Goal: Task Accomplishment & Management: Manage account settings

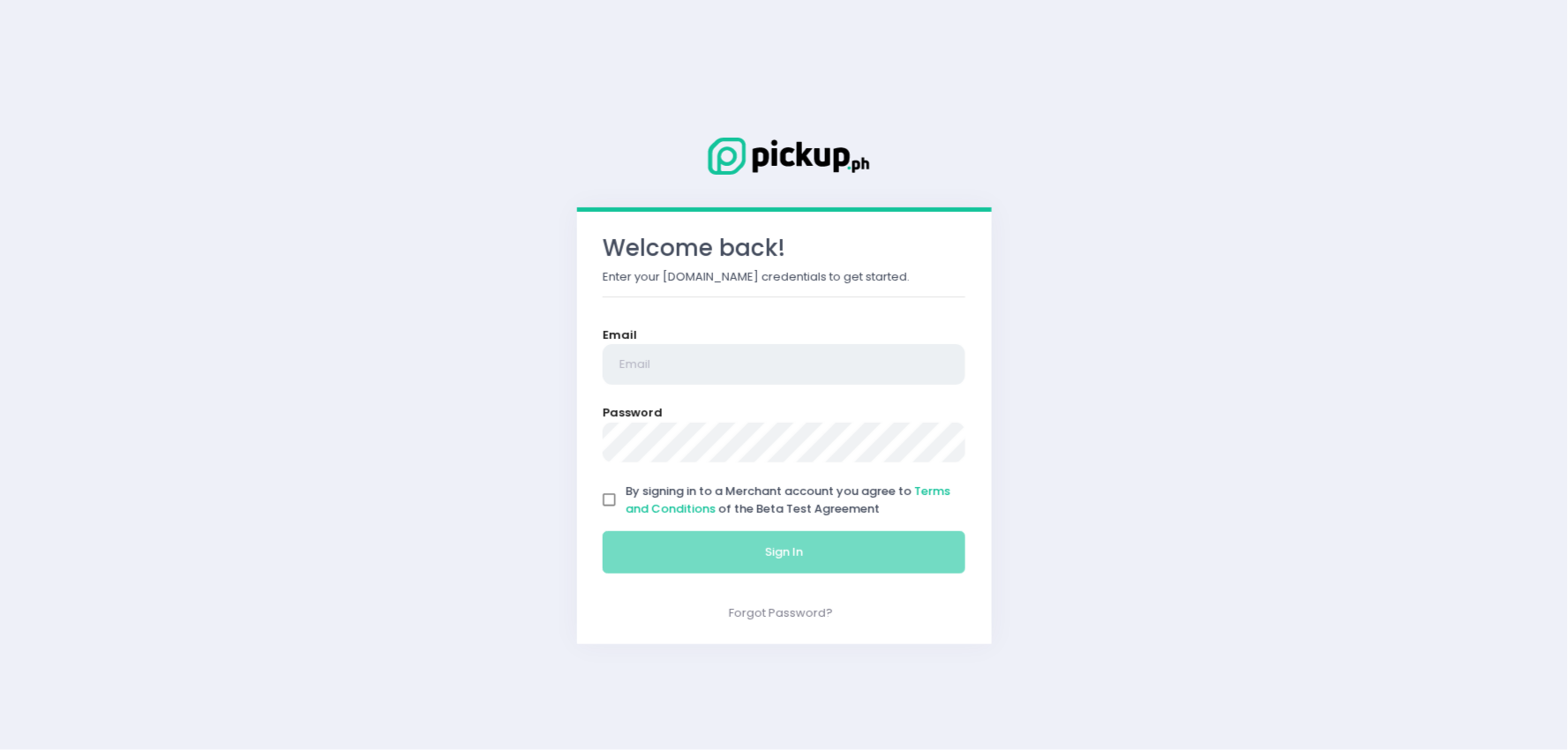
type input "[EMAIL_ADDRESS][DOMAIN_NAME]"
click at [609, 504] on input "By signing in to a Merchant account you agree to Terms and Conditions of the Be…" at bounding box center [610, 500] width 34 height 34
checkbox input "true"
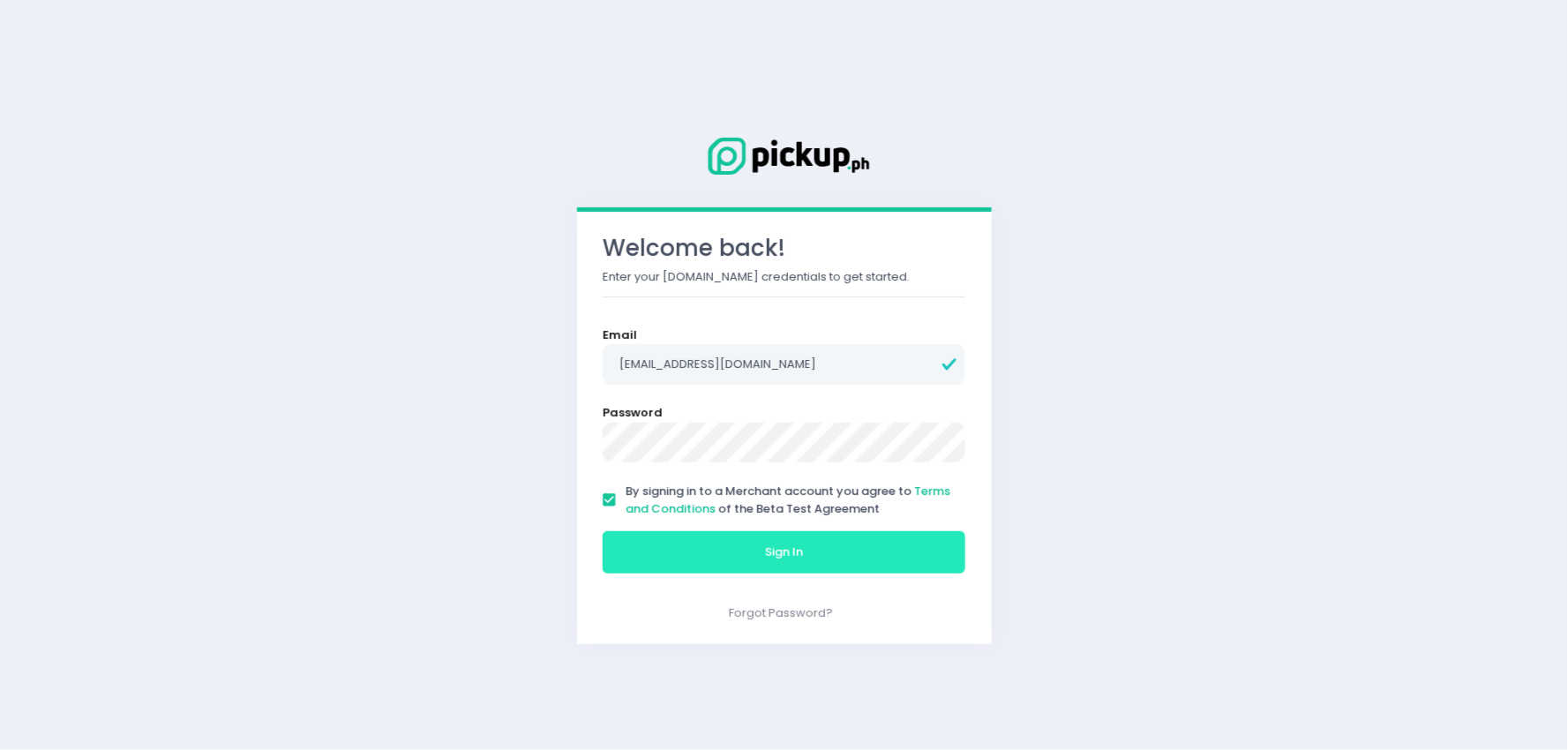
click at [726, 553] on button "Sign In" at bounding box center [784, 552] width 363 height 43
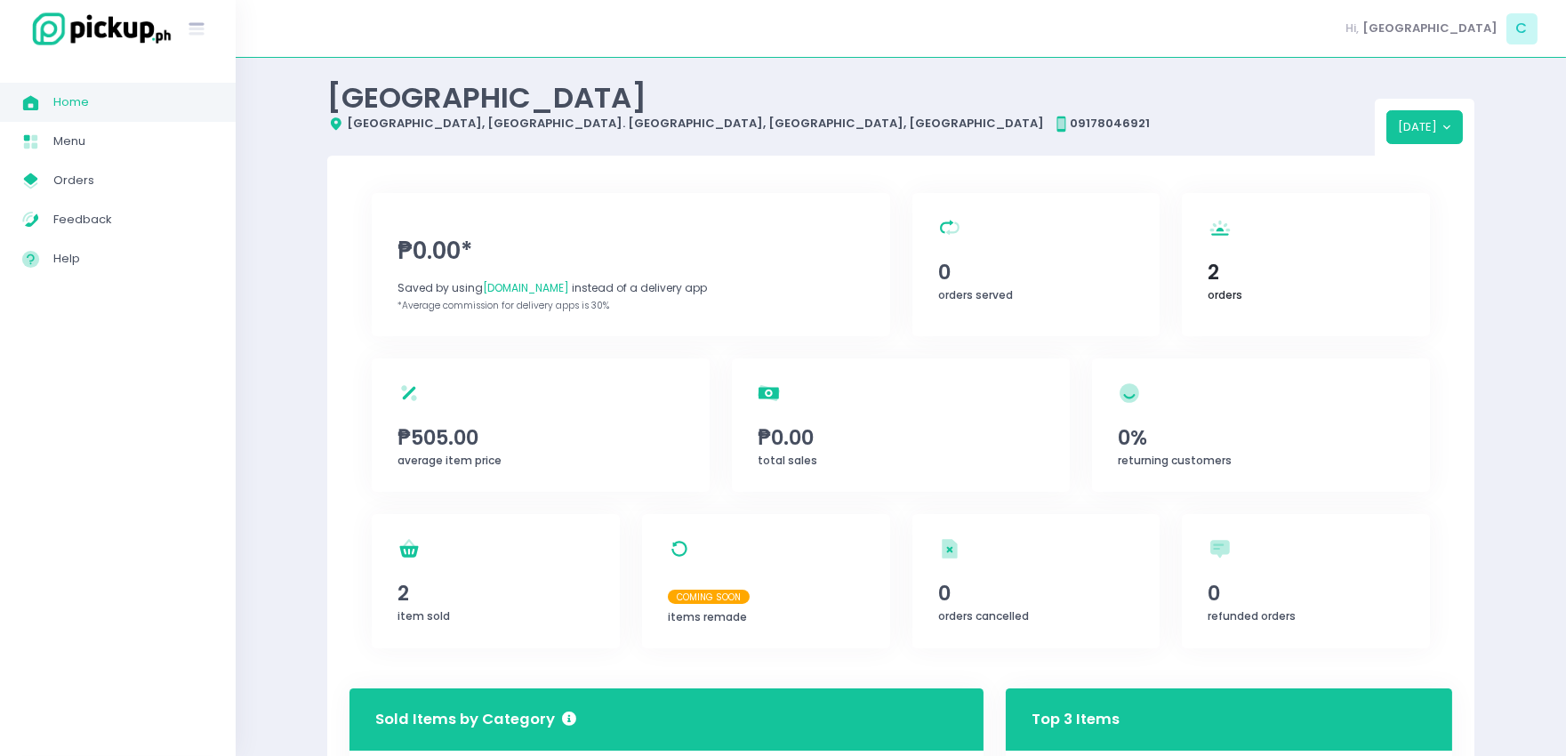
click at [1366, 278] on span "2" at bounding box center [1307, 272] width 196 height 30
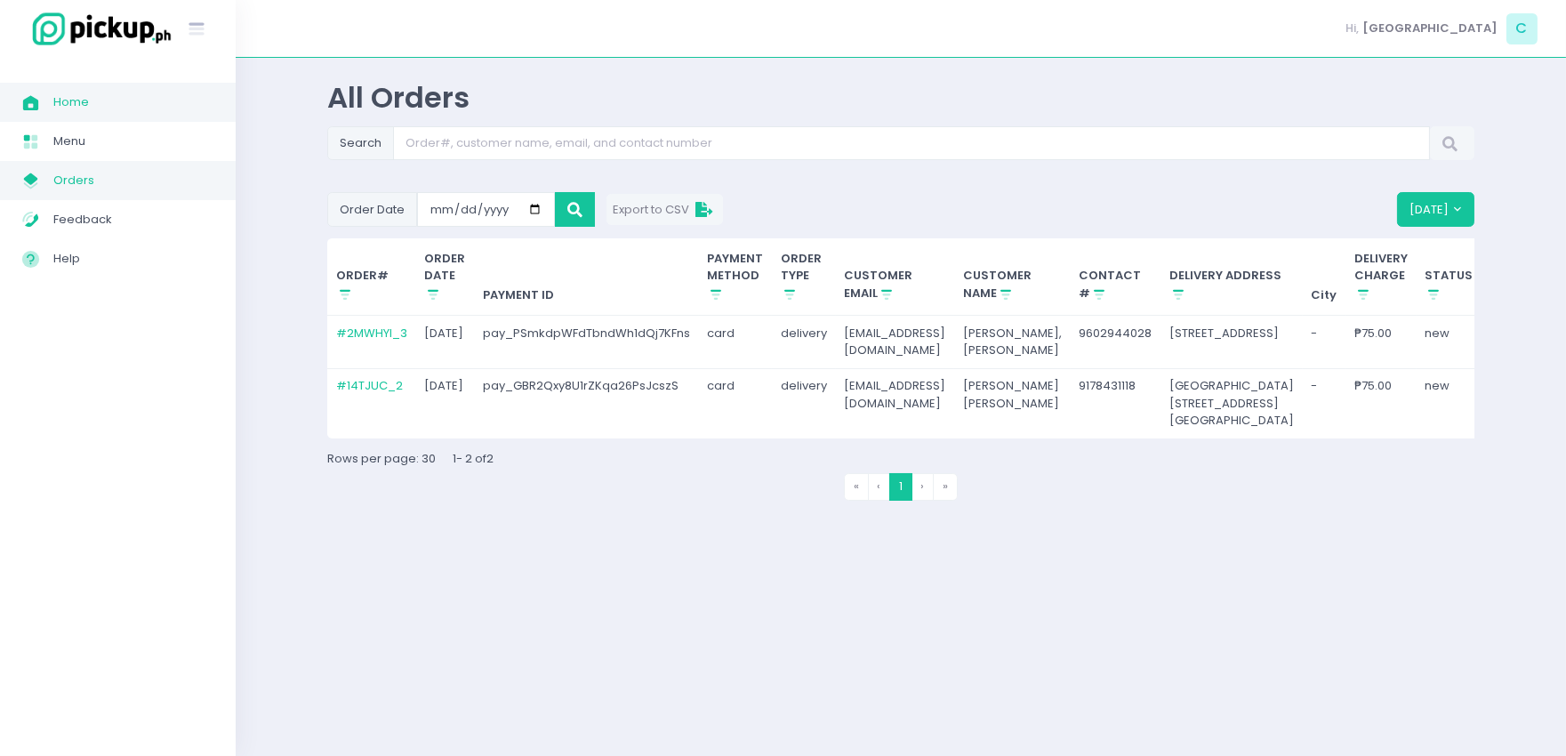
click at [75, 185] on span "Orders" at bounding box center [133, 180] width 160 height 23
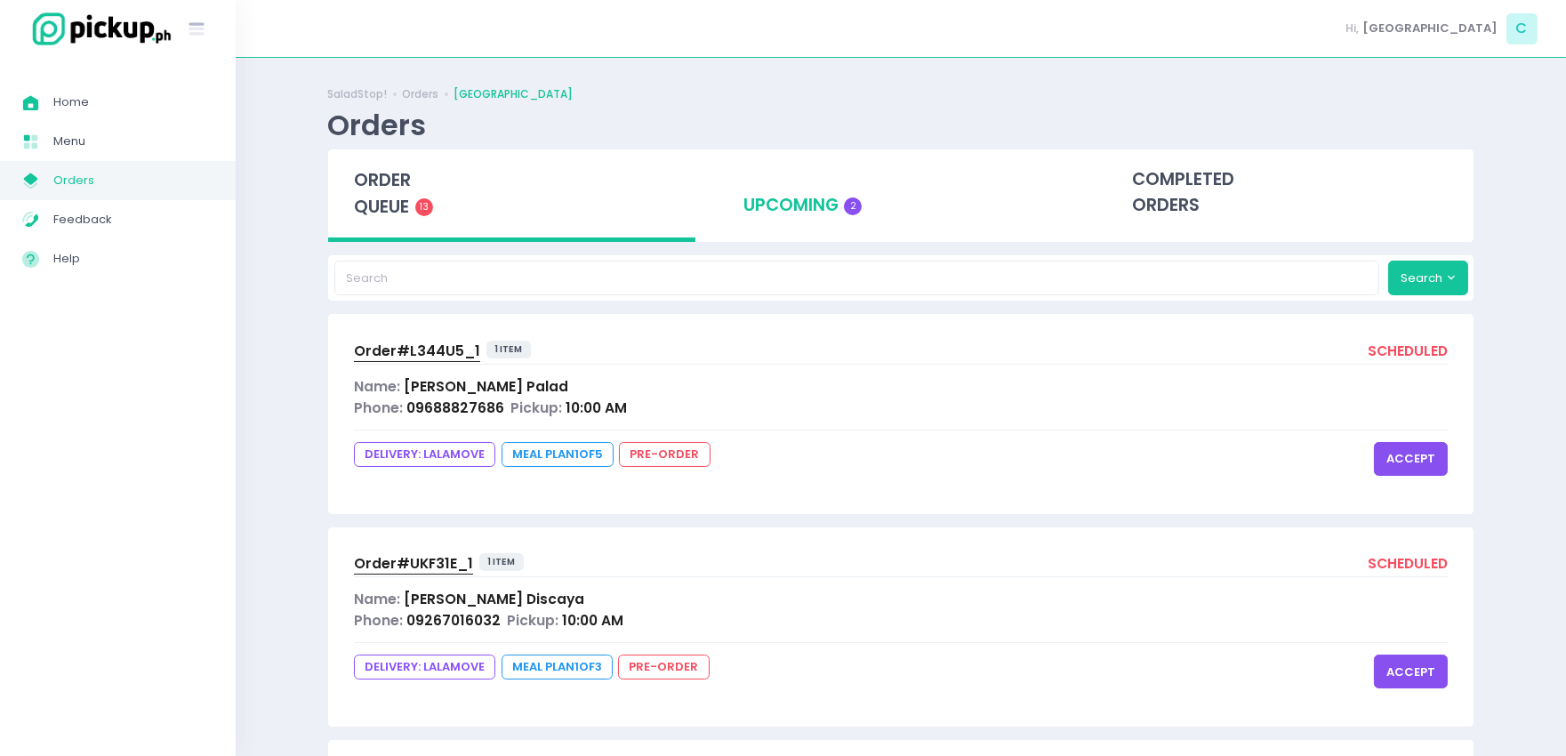
click at [815, 188] on div "upcoming 2" at bounding box center [901, 192] width 367 height 87
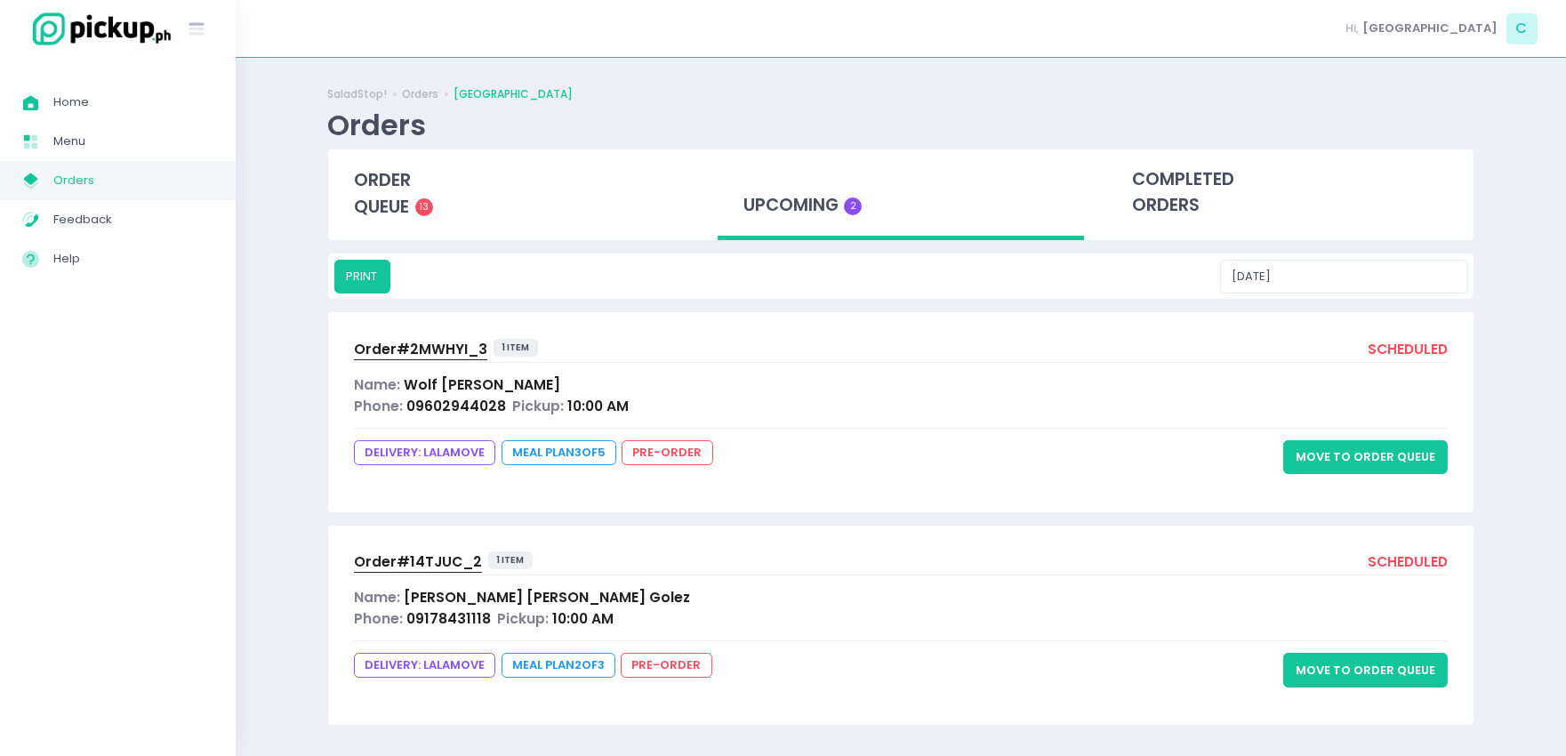
click at [1397, 459] on button "Move to Order Queue" at bounding box center [1365, 457] width 165 height 34
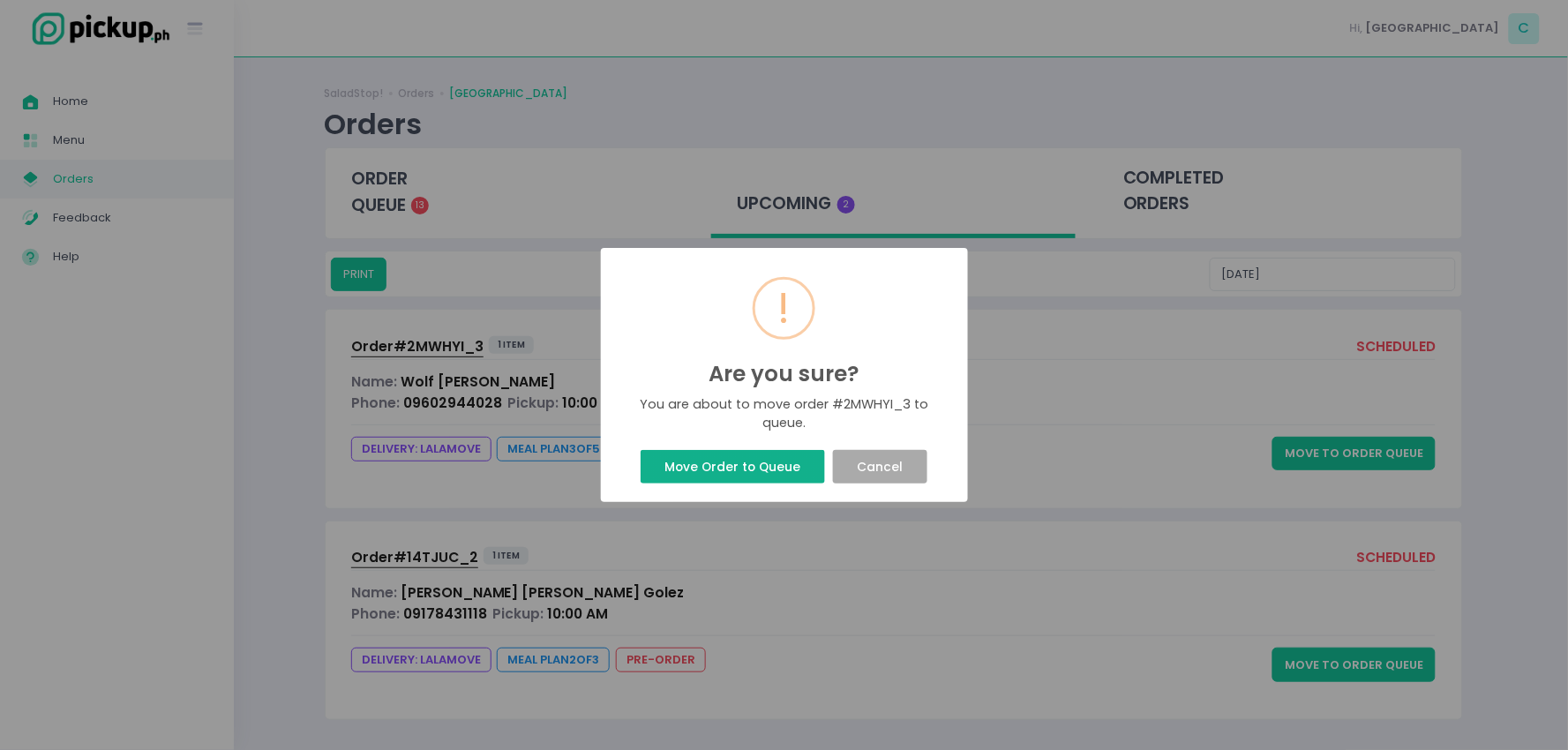
click at [785, 468] on button "Move Order to Queue" at bounding box center [733, 467] width 184 height 34
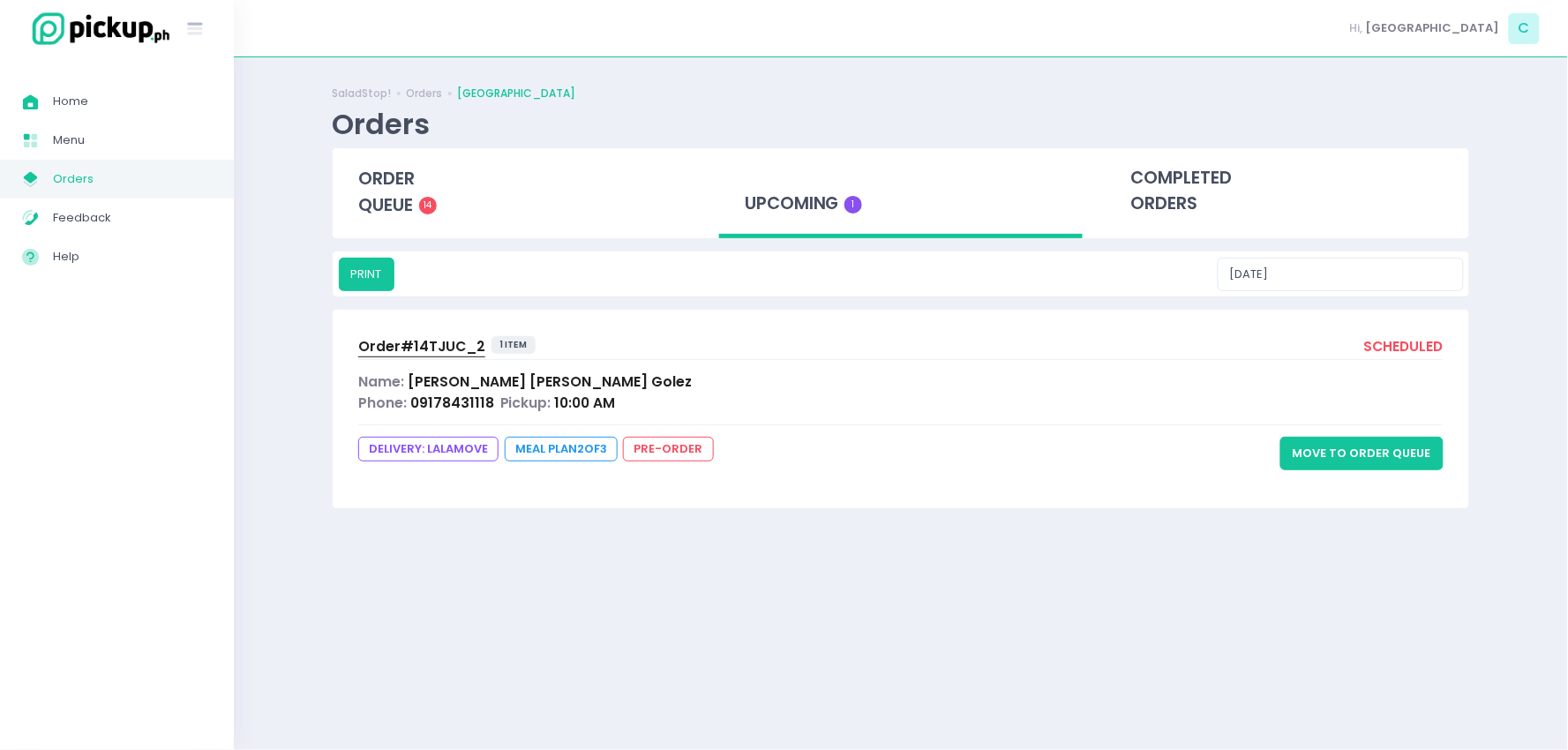
click at [1355, 446] on button "Move to Order Queue" at bounding box center [1362, 453] width 164 height 34
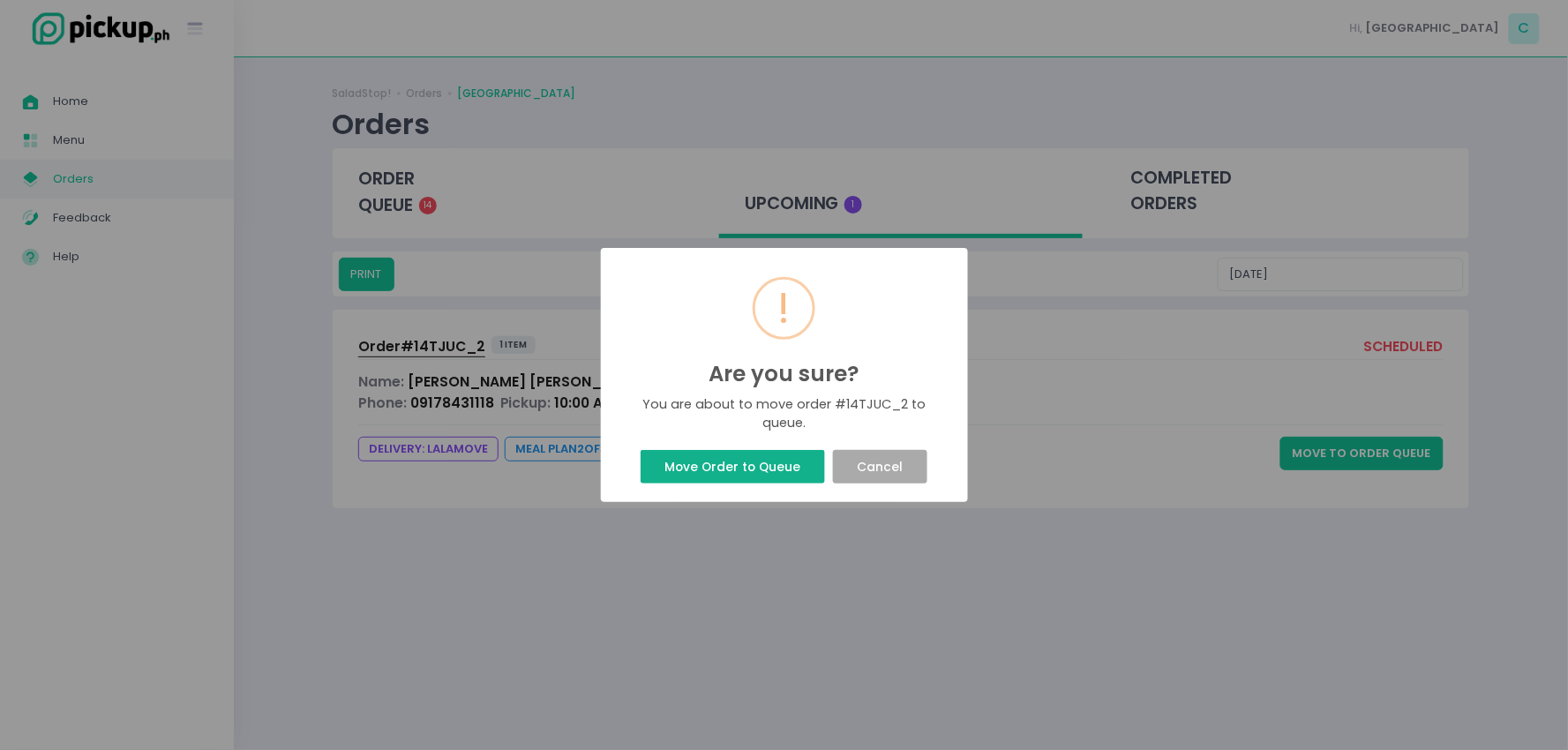
click at [772, 465] on button "Move Order to Queue" at bounding box center [733, 467] width 184 height 34
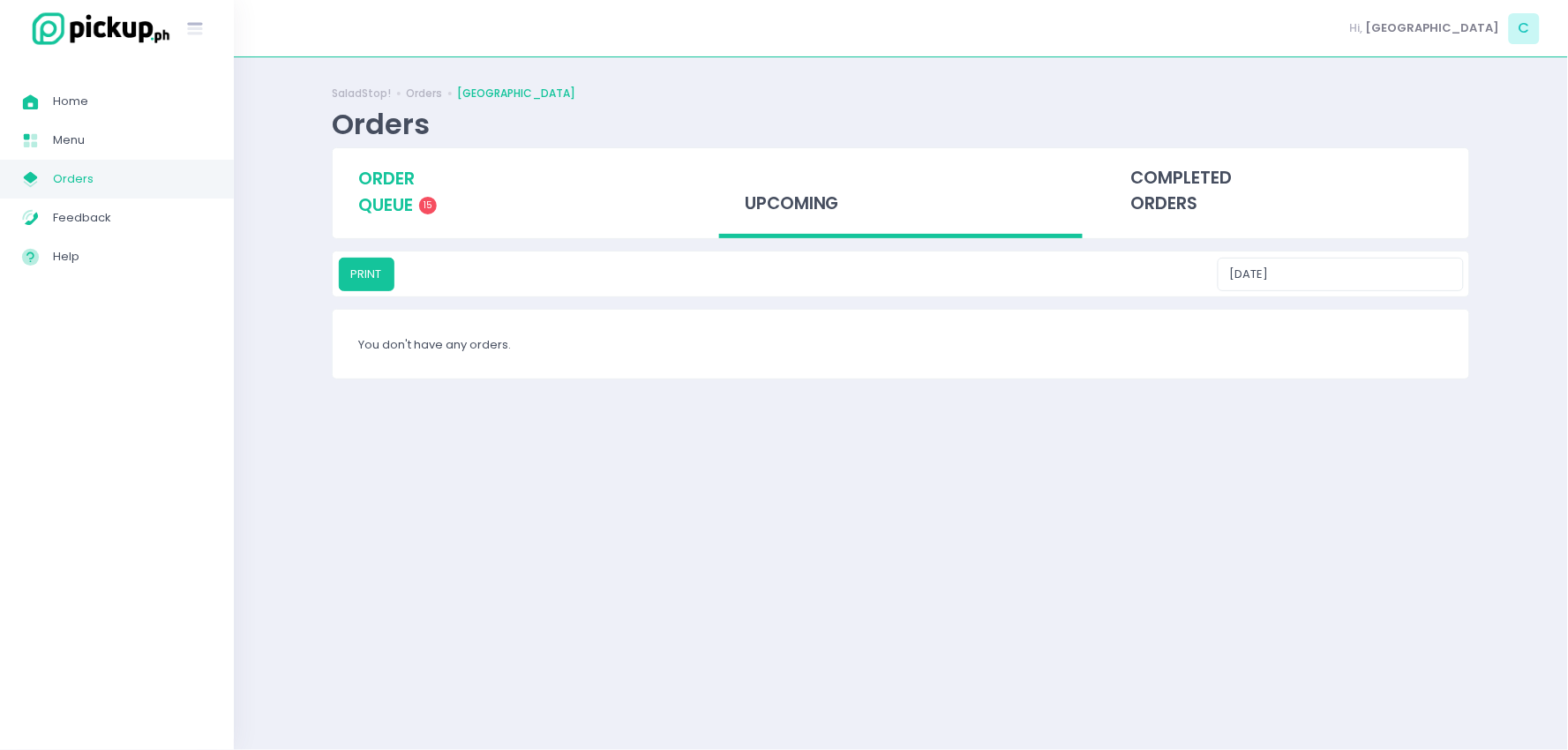
click at [390, 189] on span "order queue" at bounding box center [386, 191] width 57 height 51
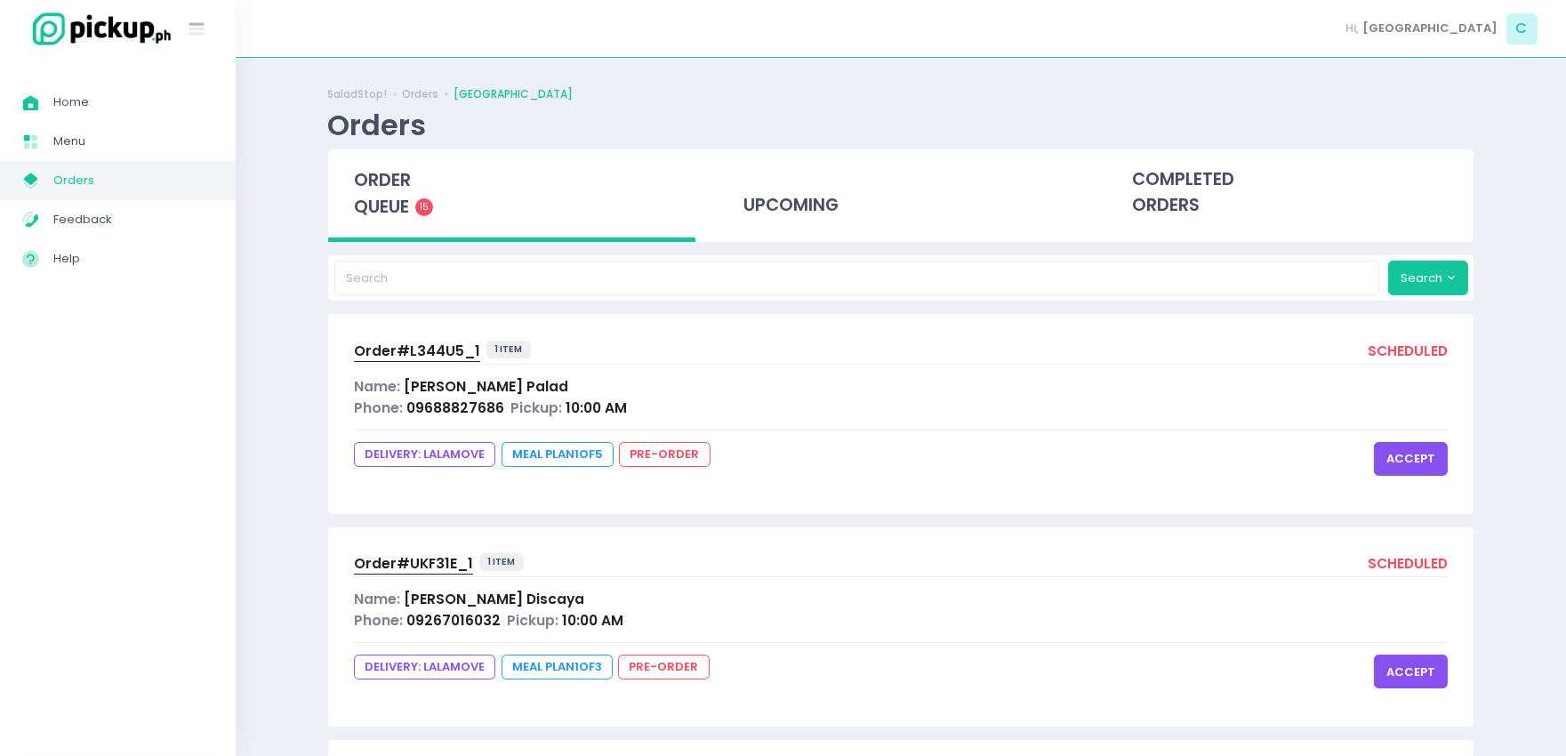
scroll to position [2778, 0]
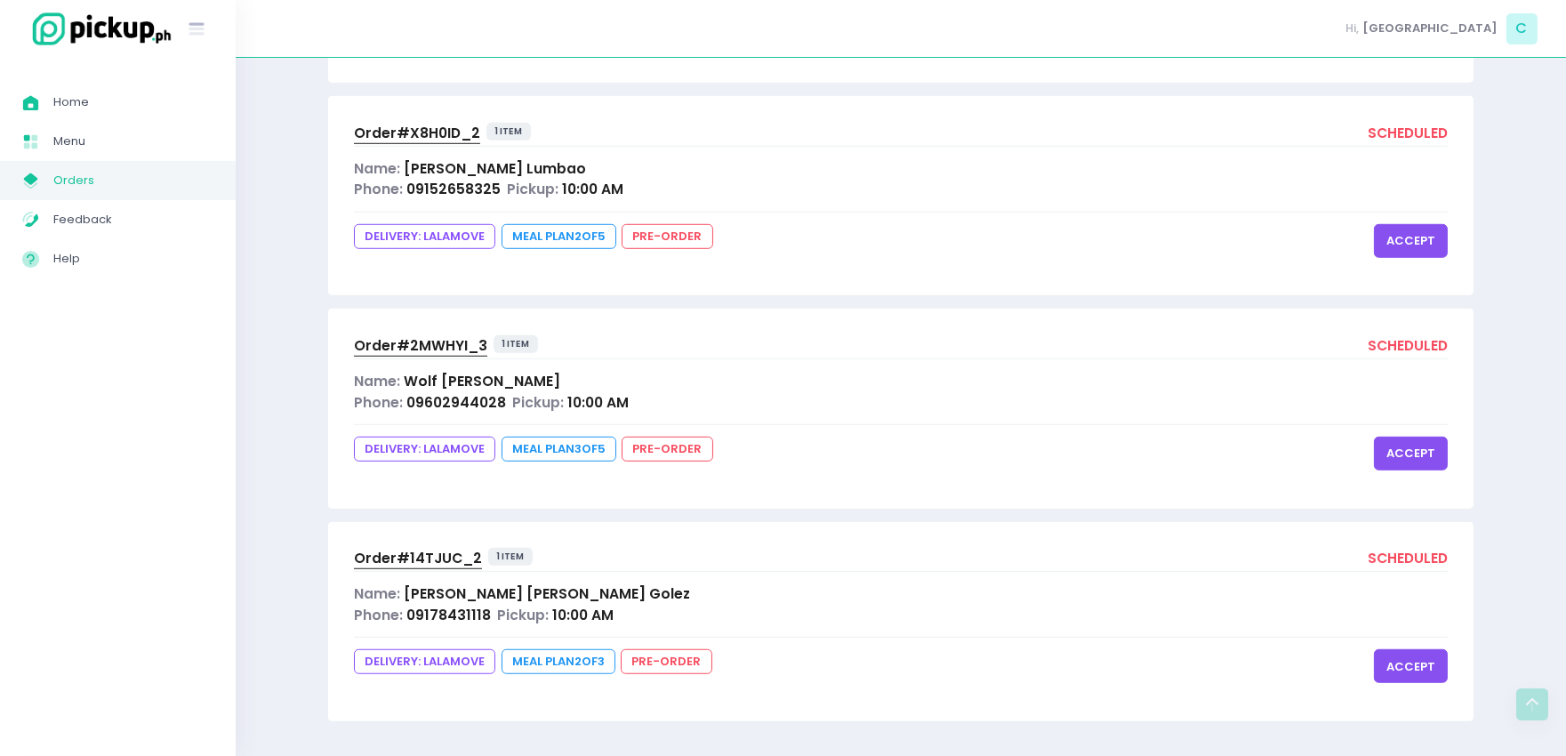
click at [1417, 451] on button "accept" at bounding box center [1411, 454] width 74 height 34
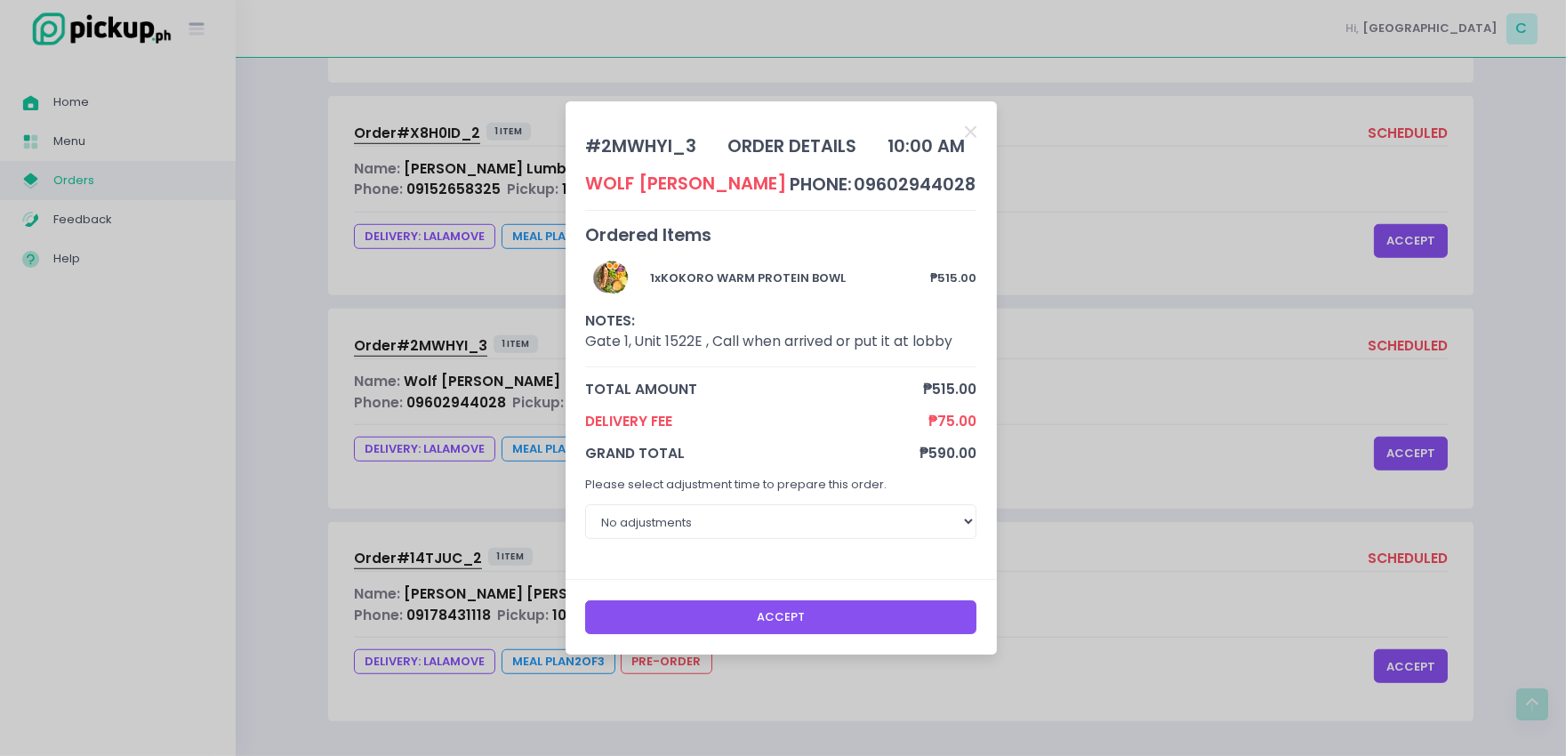
click at [898, 611] on button "Accept" at bounding box center [780, 617] width 391 height 34
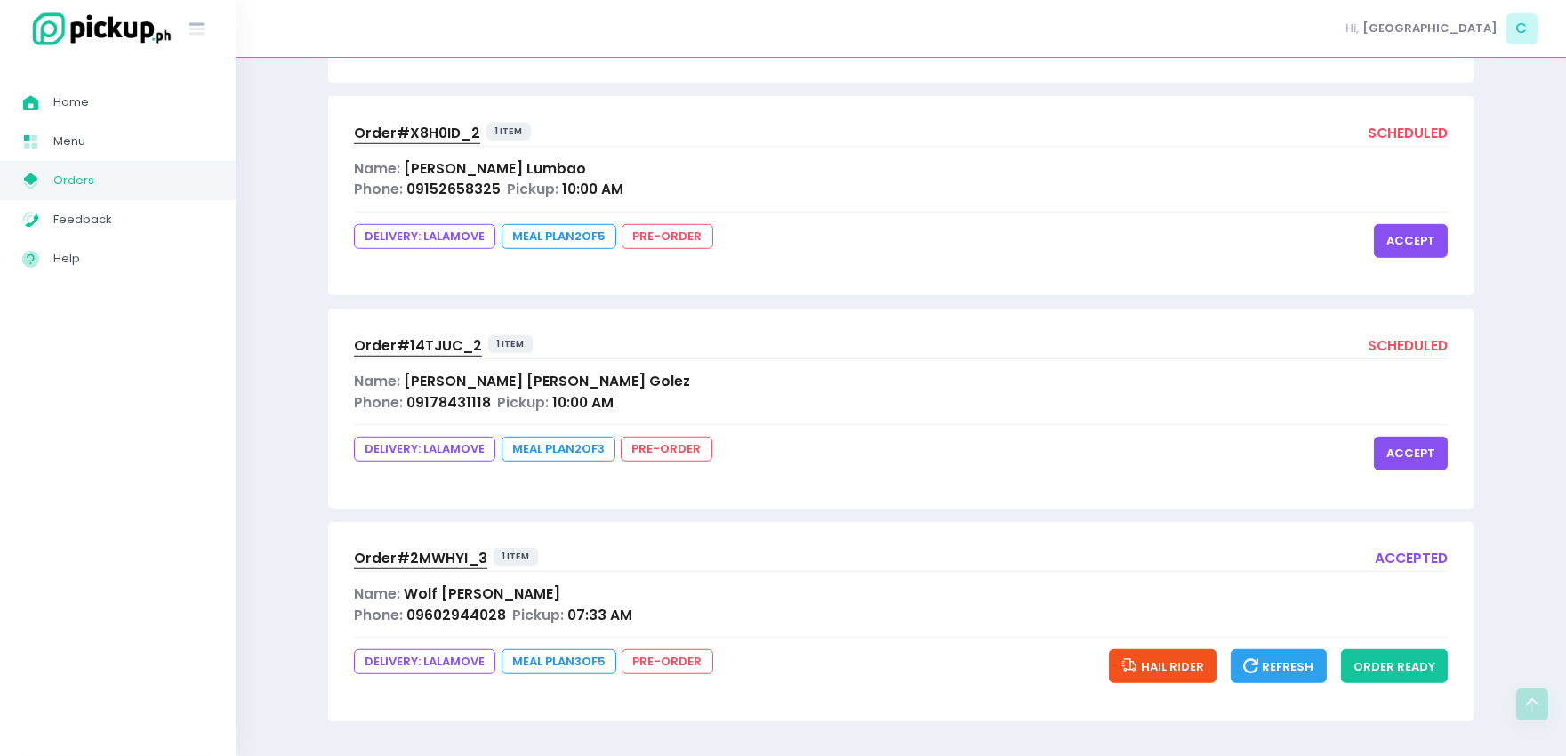
click at [1420, 447] on button "accept" at bounding box center [1411, 454] width 74 height 34
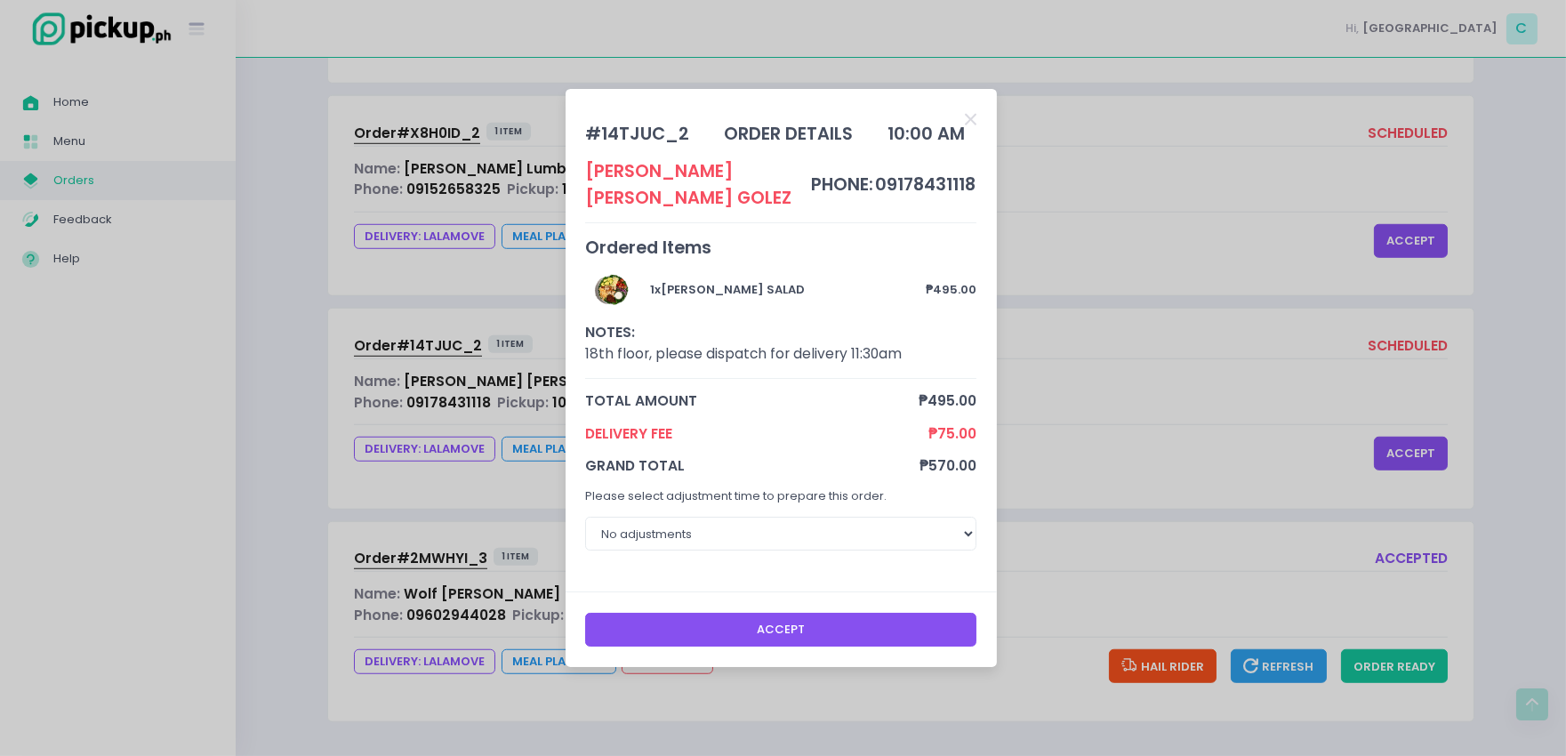
click at [792, 634] on button "Accept" at bounding box center [780, 630] width 391 height 34
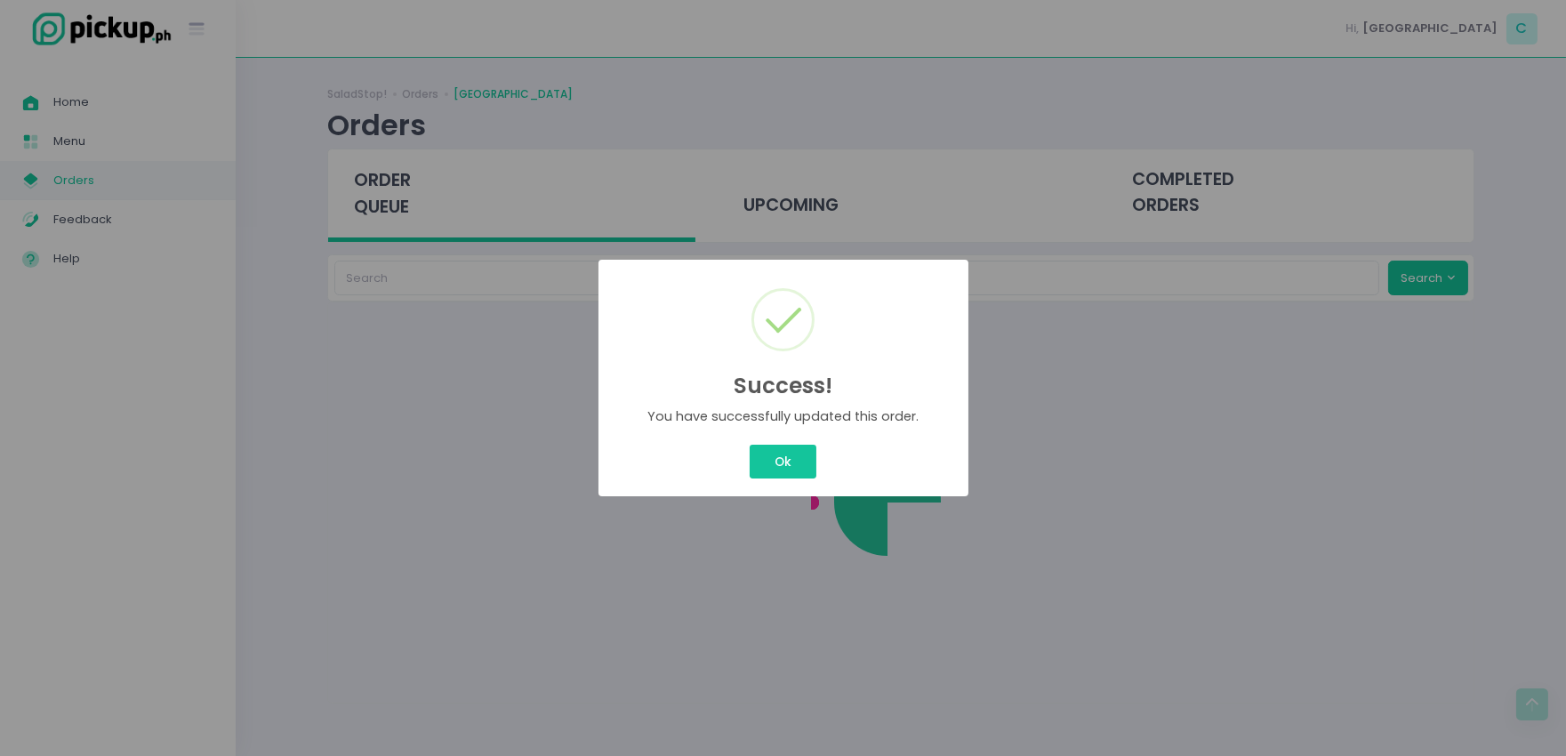
scroll to position [0, 0]
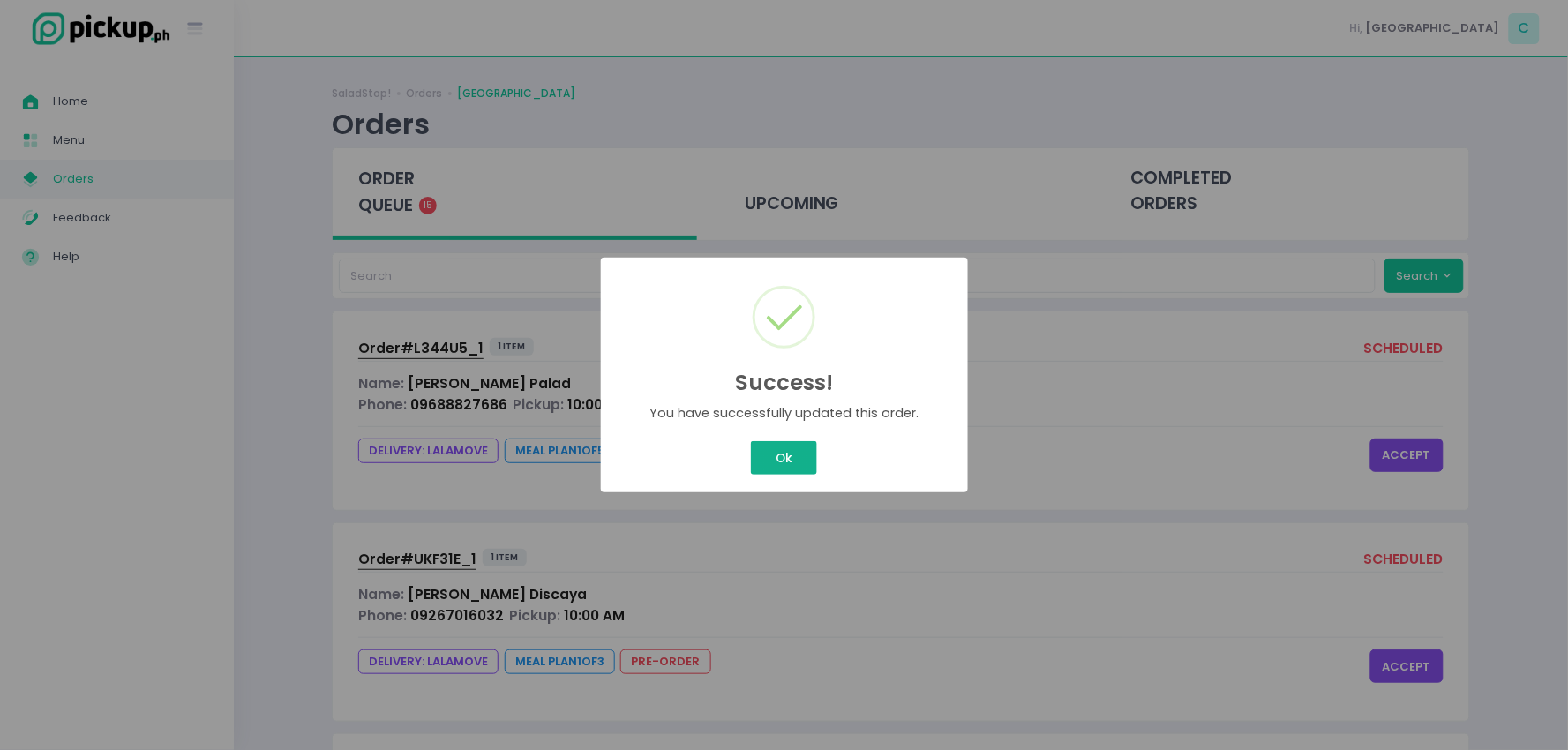
click at [803, 451] on button "Ok" at bounding box center [784, 458] width 65 height 34
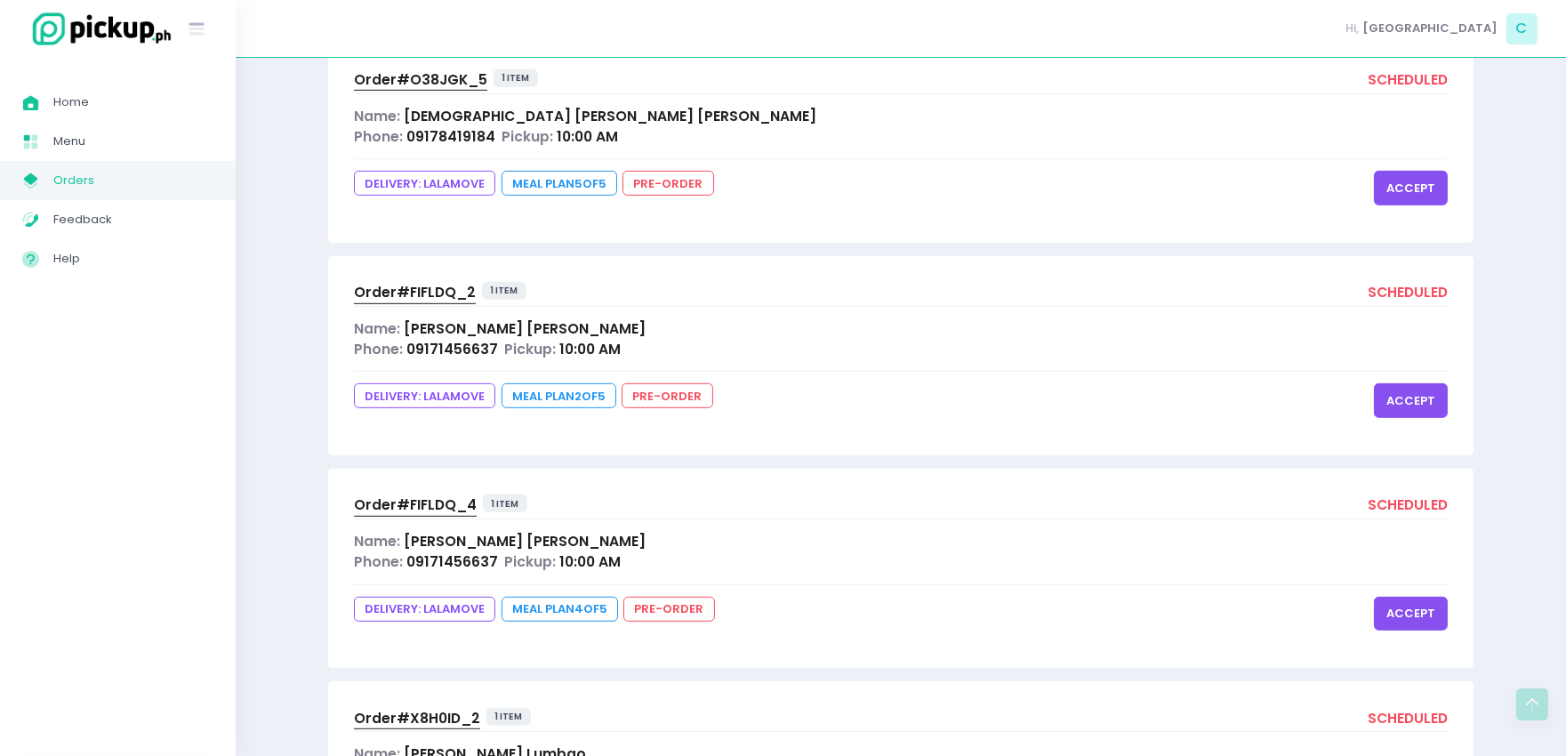
scroll to position [2778, 0]
